Goal: Obtain resource: Download file/media

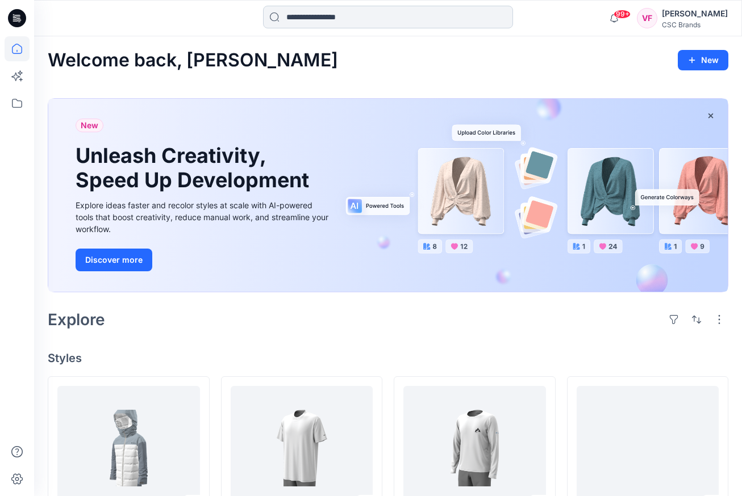
click at [336, 19] on input at bounding box center [388, 17] width 250 height 23
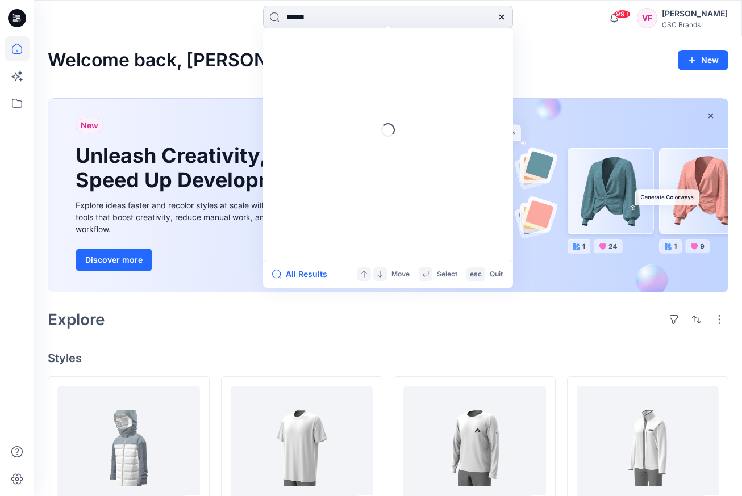
type input "******"
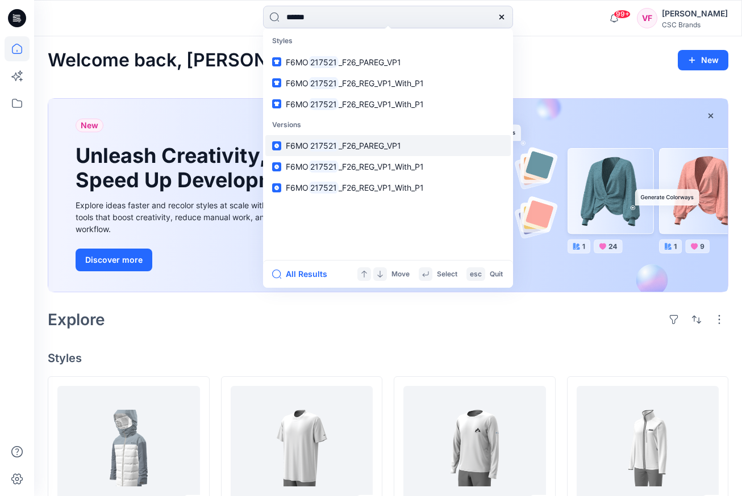
click at [336, 143] on mark "217521" at bounding box center [323, 145] width 30 height 13
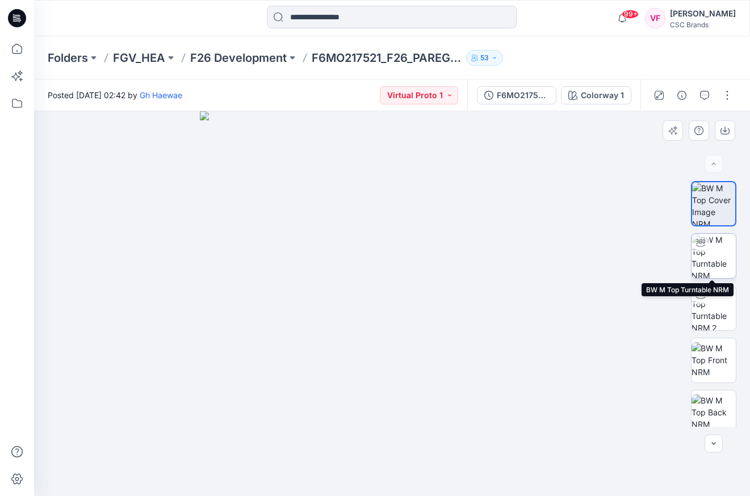
click at [708, 260] on img at bounding box center [714, 256] width 44 height 44
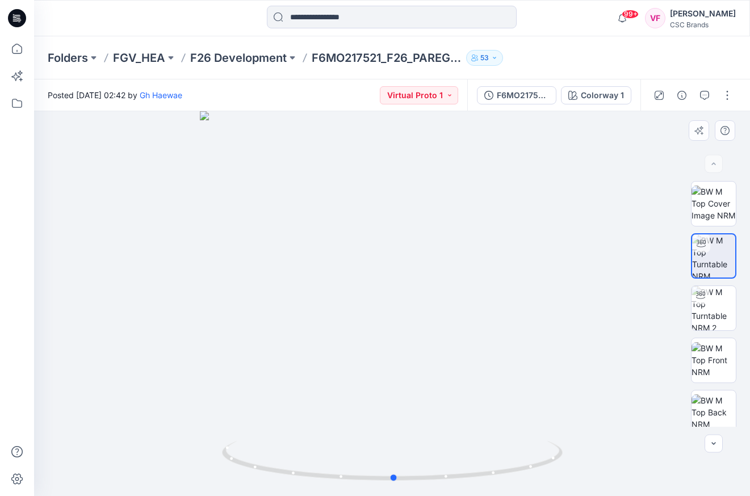
drag, startPoint x: 394, startPoint y: 481, endPoint x: 396, endPoint y: 492, distance: 10.9
click at [396, 492] on div at bounding box center [392, 303] width 716 height 385
click at [710, 363] on img at bounding box center [714, 361] width 44 height 36
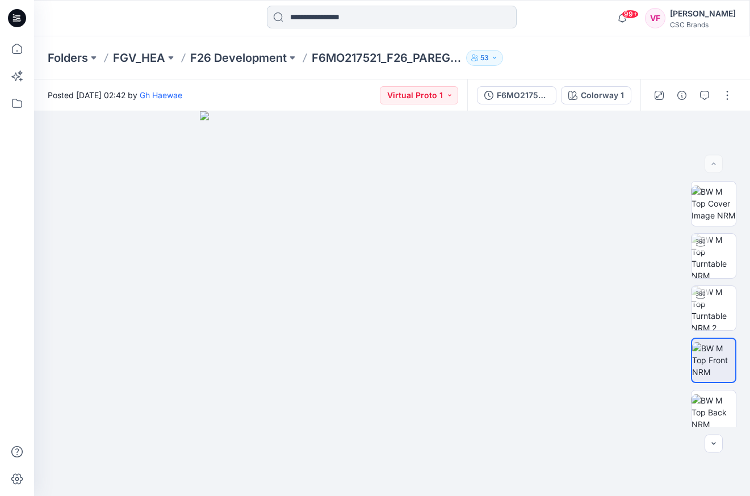
click at [327, 18] on input at bounding box center [392, 17] width 250 height 23
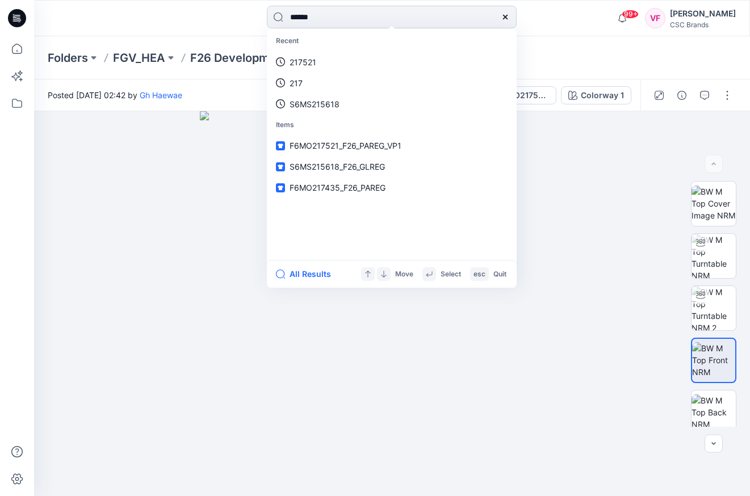
type input "******"
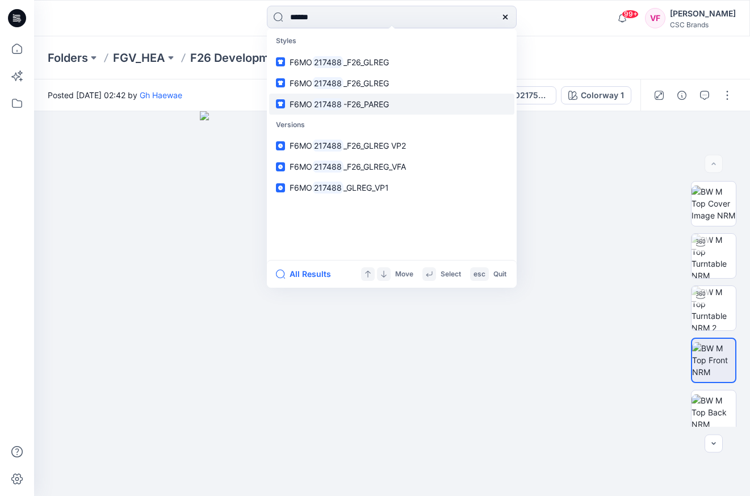
click at [362, 103] on span "-F26_PAREG" at bounding box center [366, 104] width 45 height 10
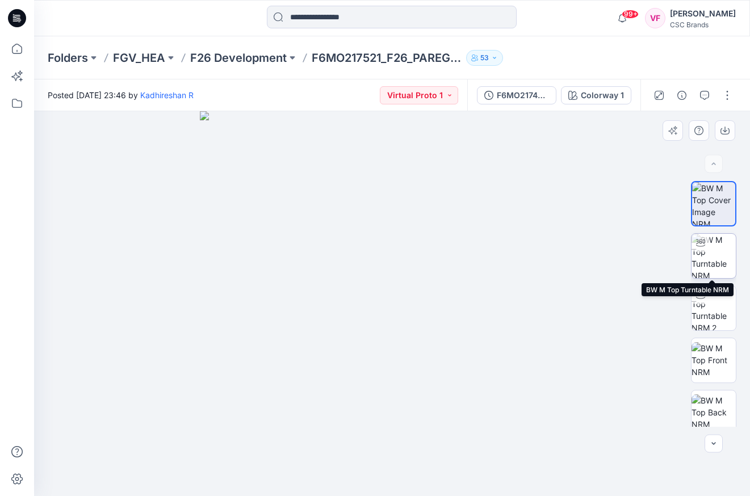
click at [712, 253] on img at bounding box center [714, 256] width 44 height 44
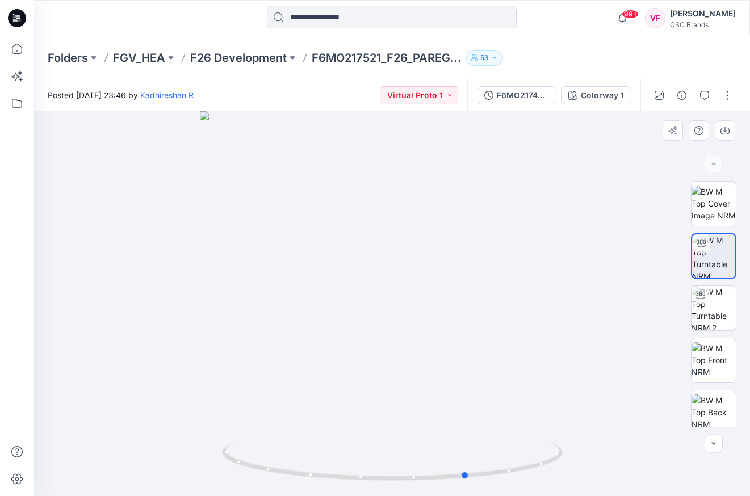
drag, startPoint x: 393, startPoint y: 482, endPoint x: 424, endPoint y: 488, distance: 31.8
click at [443, 487] on div at bounding box center [392, 303] width 716 height 385
drag, startPoint x: 441, startPoint y: 478, endPoint x: 393, endPoint y: 482, distance: 49.0
click at [402, 481] on circle at bounding box center [405, 478] width 7 height 7
click at [729, 93] on button "button" at bounding box center [728, 95] width 18 height 18
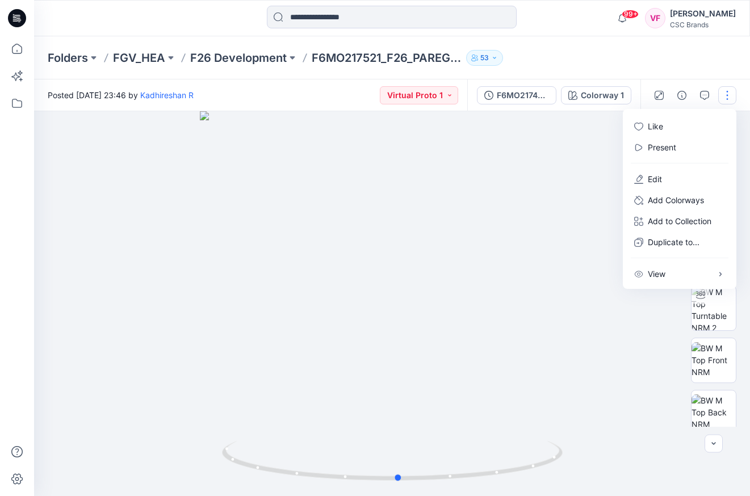
click at [571, 172] on div at bounding box center [392, 303] width 716 height 385
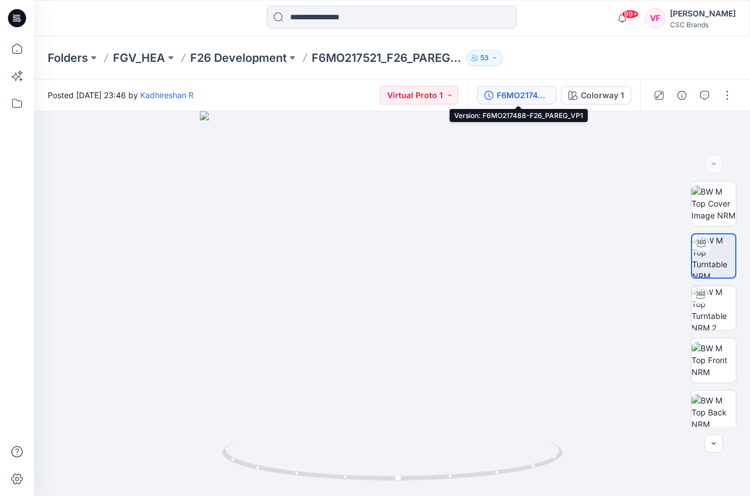
click at [511, 96] on div "F6MO217488-F26_PAREG_VP1" at bounding box center [523, 95] width 52 height 12
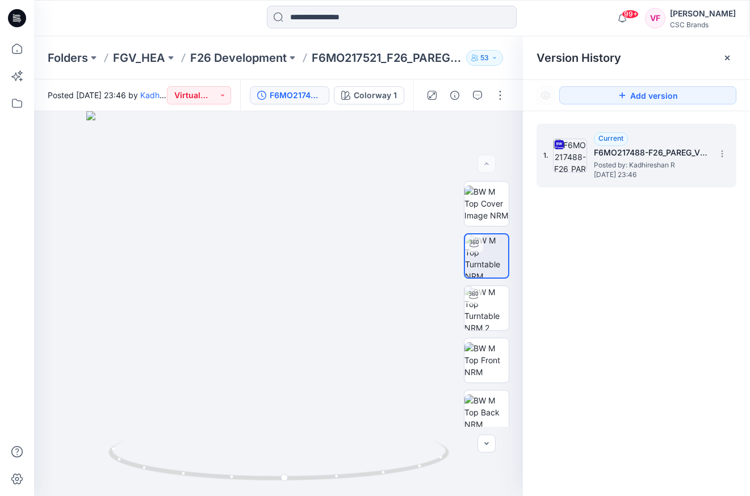
click at [620, 149] on h5 "F6MO217488-F26_PAREG_VP1" at bounding box center [651, 153] width 114 height 14
click at [571, 155] on img at bounding box center [570, 156] width 34 height 34
click at [568, 152] on img at bounding box center [570, 156] width 34 height 34
click at [722, 152] on icon at bounding box center [722, 153] width 9 height 9
click at [701, 176] on span "Download Source BW File" at bounding box center [664, 176] width 95 height 14
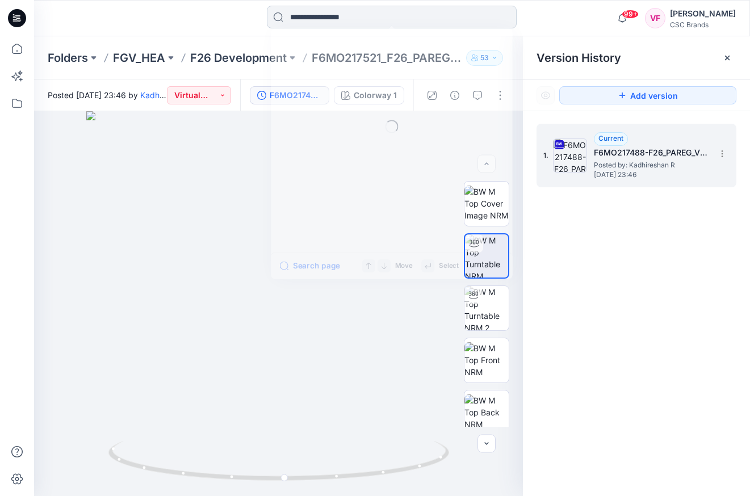
click at [312, 18] on input at bounding box center [392, 17] width 250 height 23
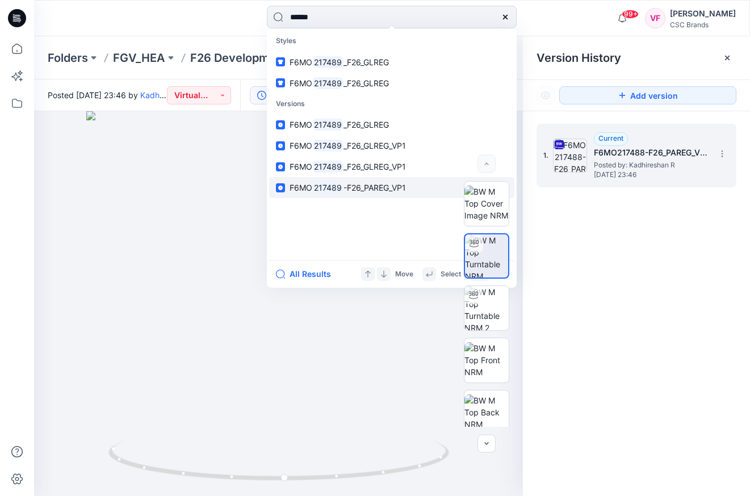
type input "******"
click at [324, 183] on mark "217489" at bounding box center [327, 187] width 31 height 13
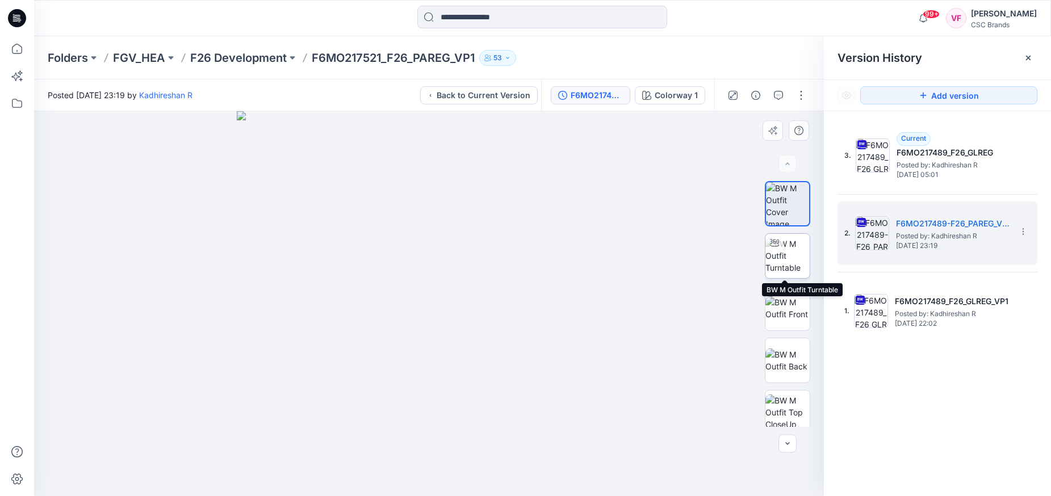
click at [741, 254] on img at bounding box center [788, 256] width 44 height 36
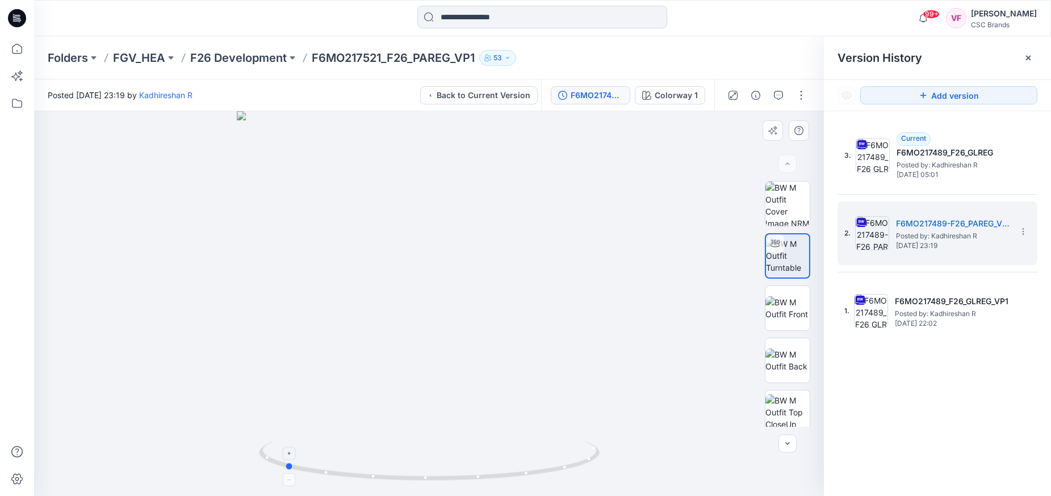
drag, startPoint x: 432, startPoint y: 482, endPoint x: 287, endPoint y: 453, distance: 147.7
click at [287, 453] on icon at bounding box center [431, 462] width 344 height 43
click at [521, 20] on input at bounding box center [543, 17] width 250 height 23
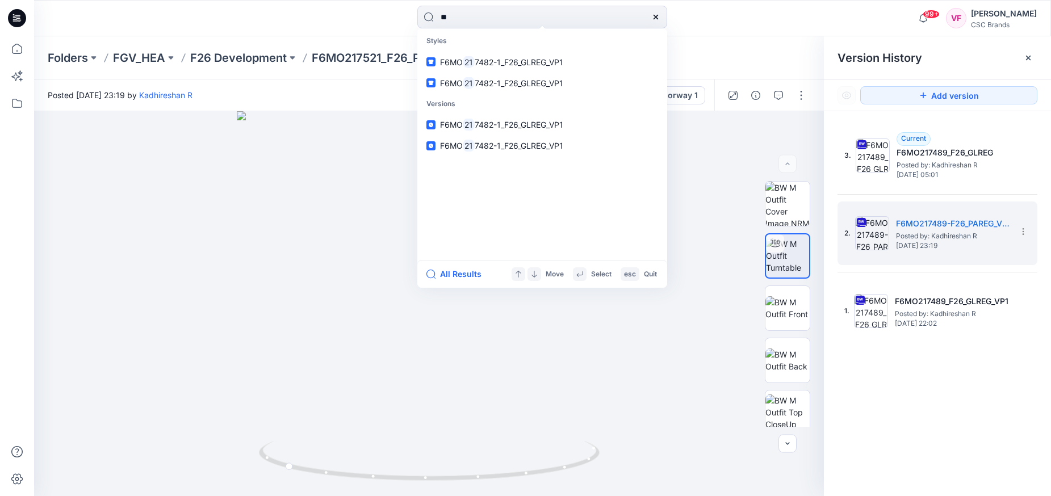
type input "*"
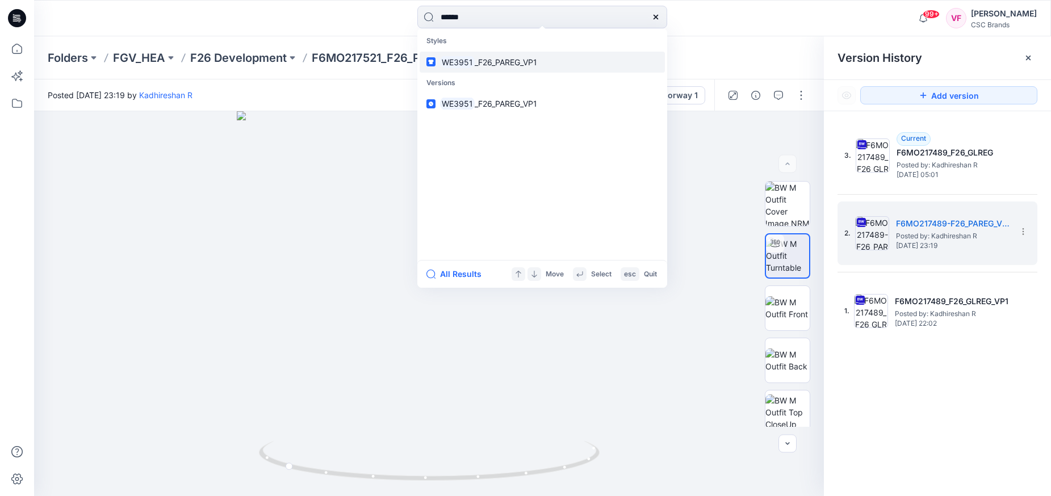
type input "******"
click at [491, 58] on span "_F26_PAREG_VP1" at bounding box center [506, 62] width 62 height 10
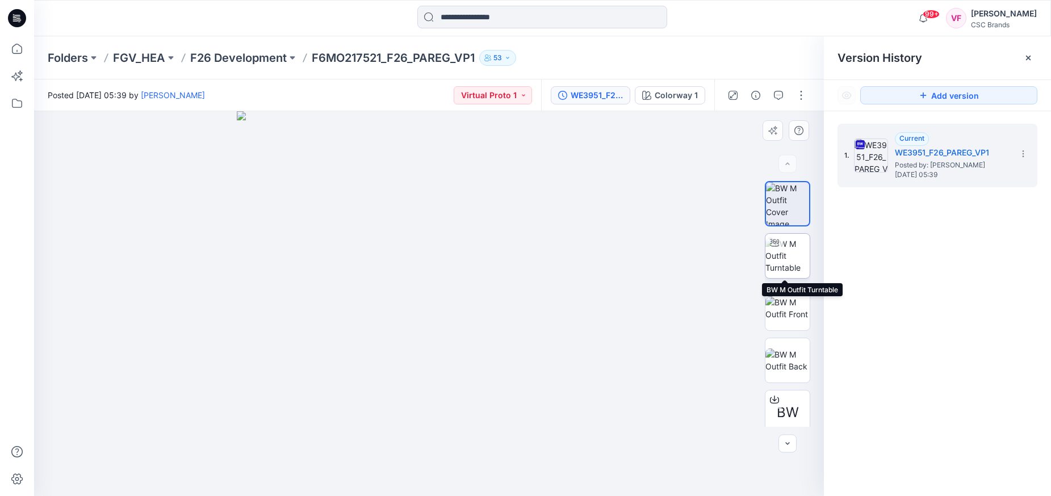
click at [741, 254] on img at bounding box center [788, 256] width 44 height 36
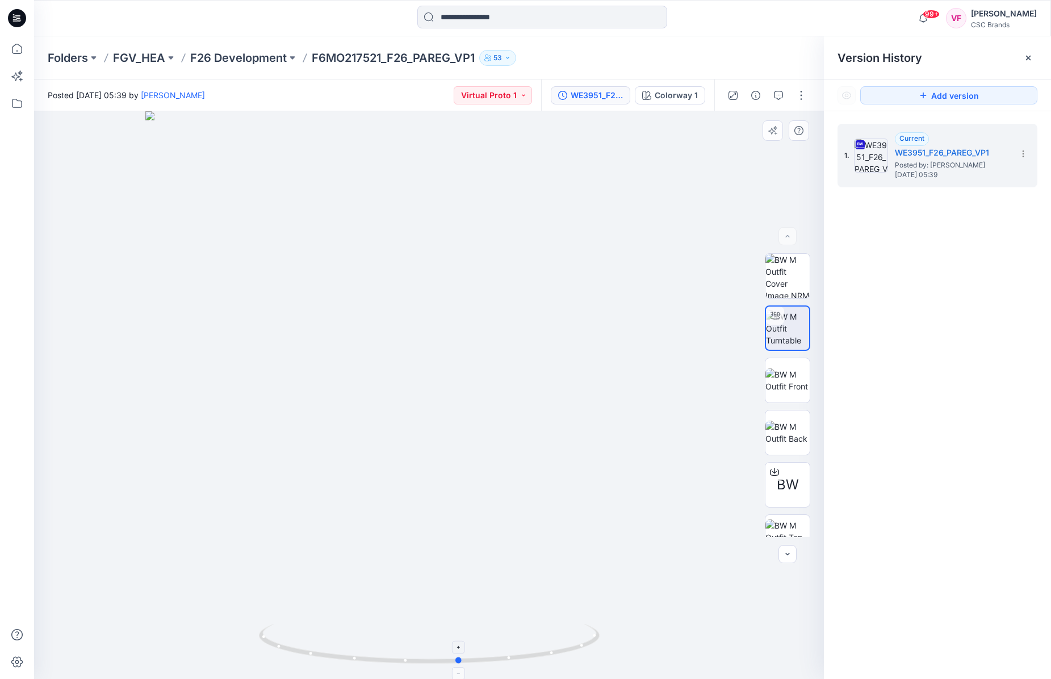
drag, startPoint x: 431, startPoint y: 664, endPoint x: 461, endPoint y: 665, distance: 30.7
click at [461, 496] on icon at bounding box center [431, 645] width 344 height 43
drag, startPoint x: 462, startPoint y: 664, endPoint x: 470, endPoint y: 641, distance: 24.8
click at [470, 496] on icon at bounding box center [431, 645] width 344 height 43
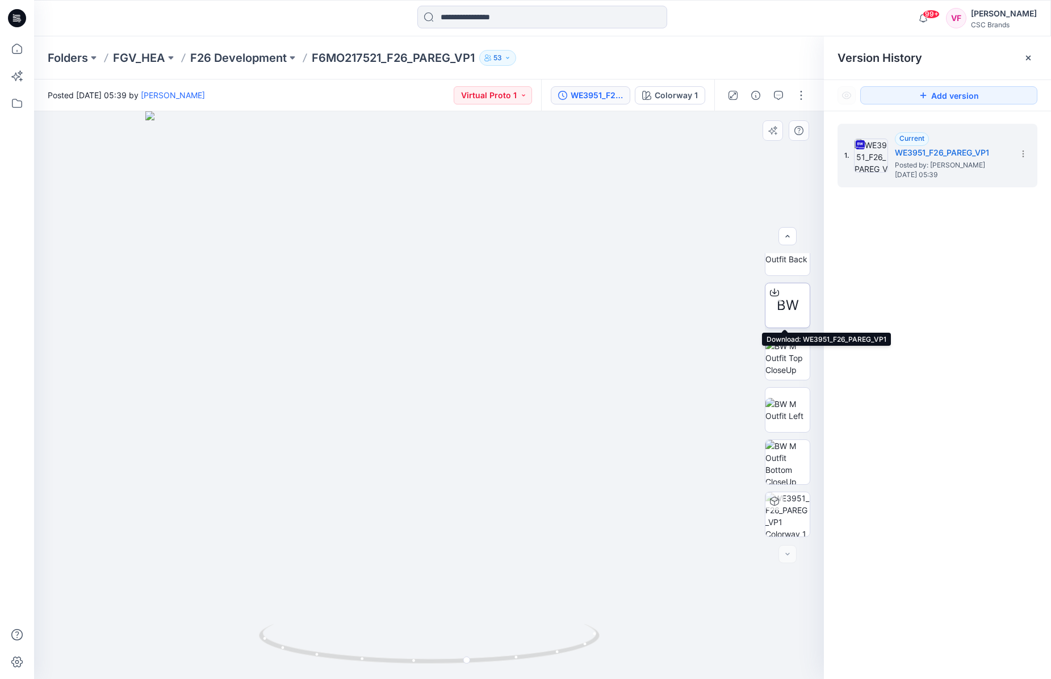
click at [741, 303] on span "BW" at bounding box center [788, 305] width 22 height 20
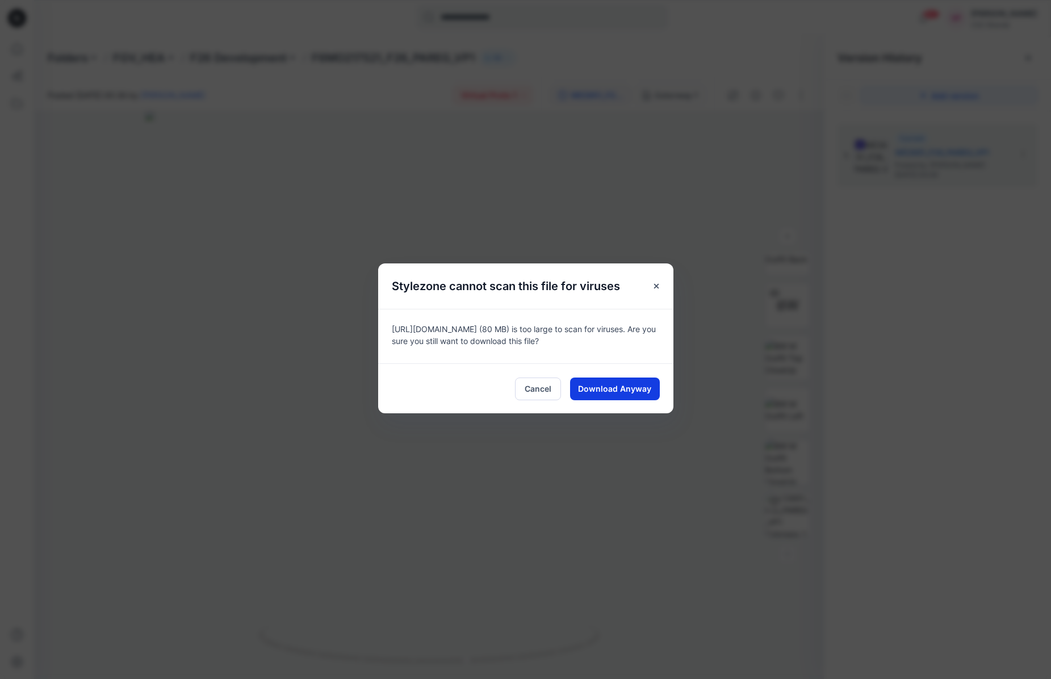
click at [620, 389] on span "Download Anyway" at bounding box center [614, 389] width 73 height 12
